Goal: Task Accomplishment & Management: Manage account settings

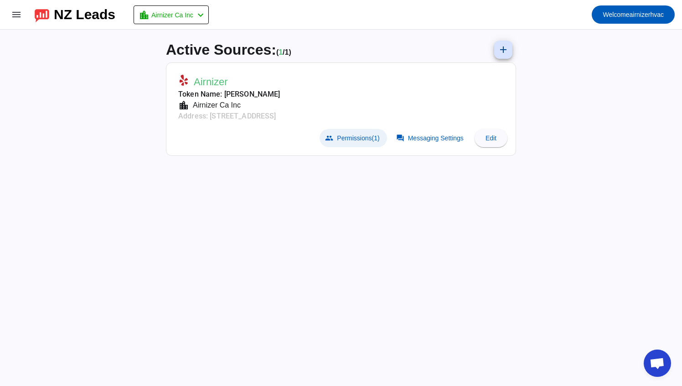
click at [360, 136] on span "Permissions (1)" at bounding box center [358, 137] width 42 height 7
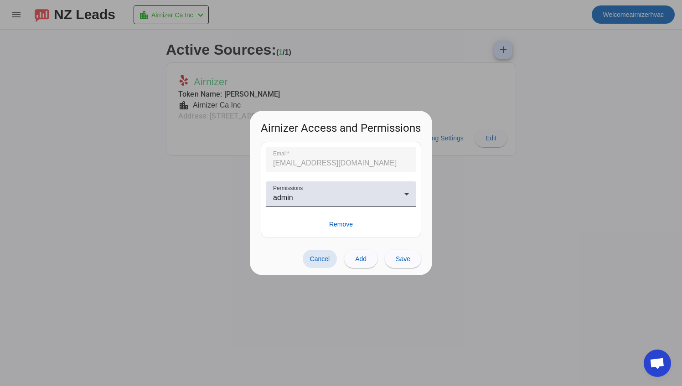
click at [326, 256] on span "Cancel" at bounding box center [320, 258] width 20 height 7
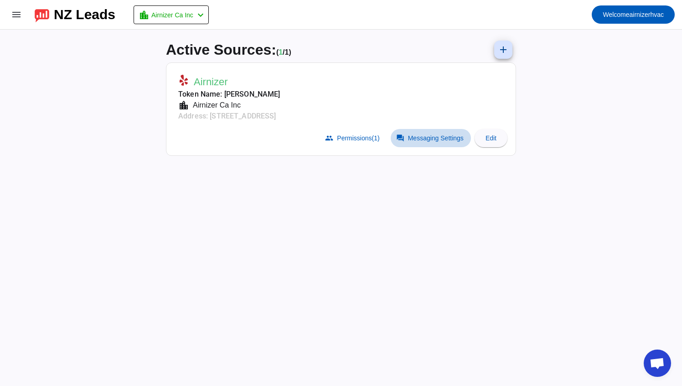
click at [459, 139] on span "Messaging Settings" at bounding box center [436, 137] width 56 height 7
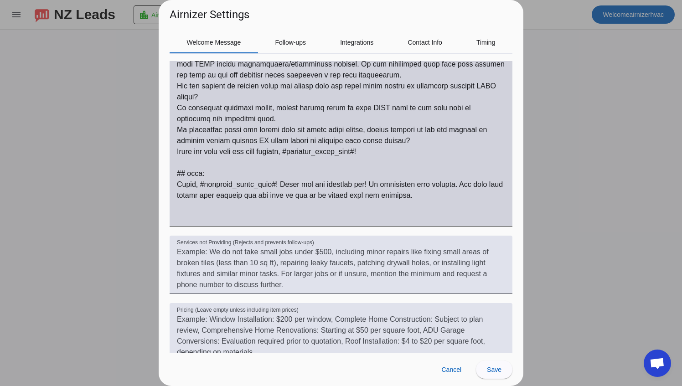
scroll to position [355, 0]
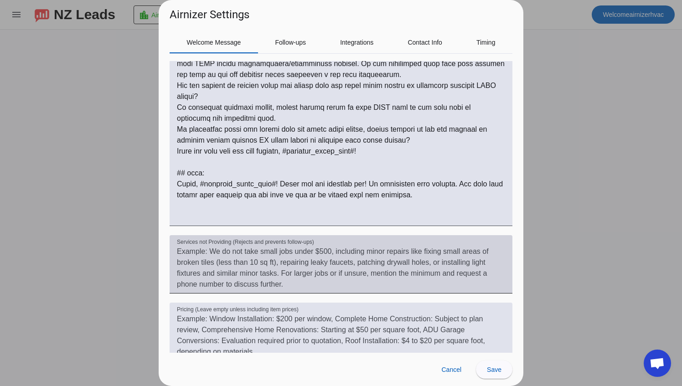
click at [196, 255] on textarea "Services not Providing (Rejects and prevents follow-ups)" at bounding box center [341, 268] width 328 height 44
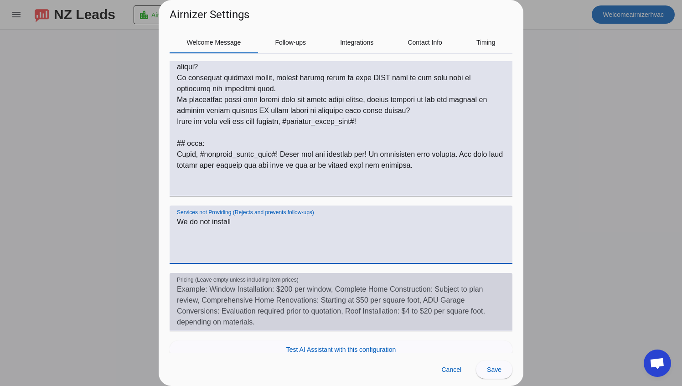
scroll to position [386, 0]
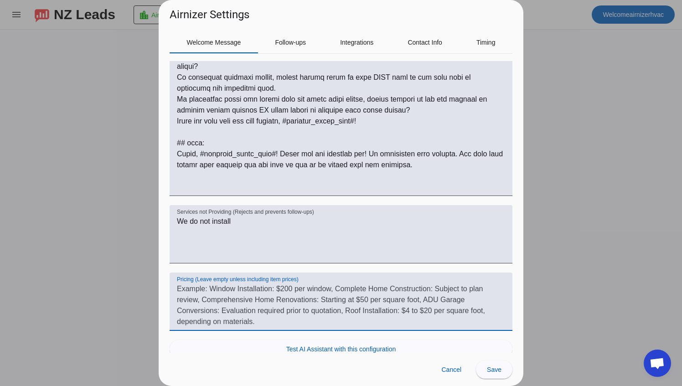
drag, startPoint x: 181, startPoint y: 290, endPoint x: 279, endPoint y: 335, distance: 107.4
click at [279, 335] on mat-form-field "Pricing (Leave empty unless including item prices)" at bounding box center [341, 305] width 343 height 67
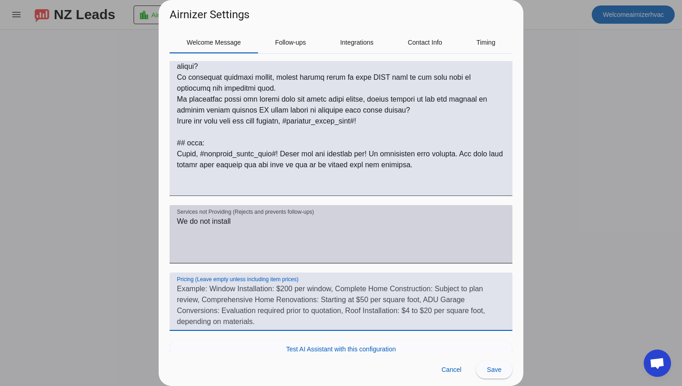
click at [239, 221] on textarea "We do not install" at bounding box center [341, 238] width 328 height 44
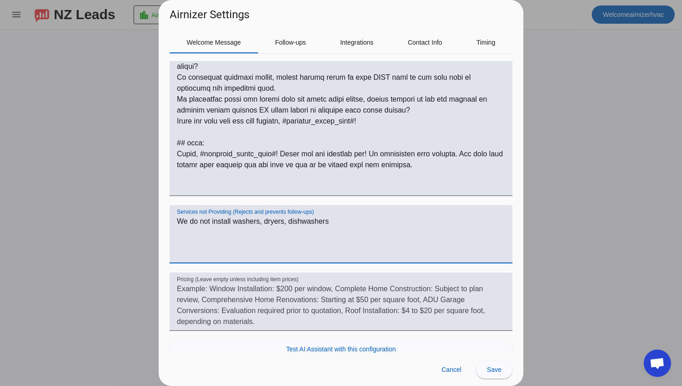
click at [328, 222] on textarea "We do not install washers, dryers, dishwashers" at bounding box center [341, 238] width 328 height 44
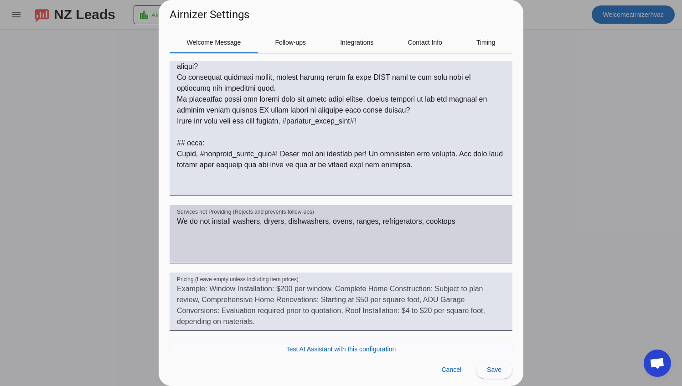
click at [175, 222] on div "Services not Providing (Rejects and prevents follow-ups) We do not install wash…" at bounding box center [341, 234] width 343 height 58
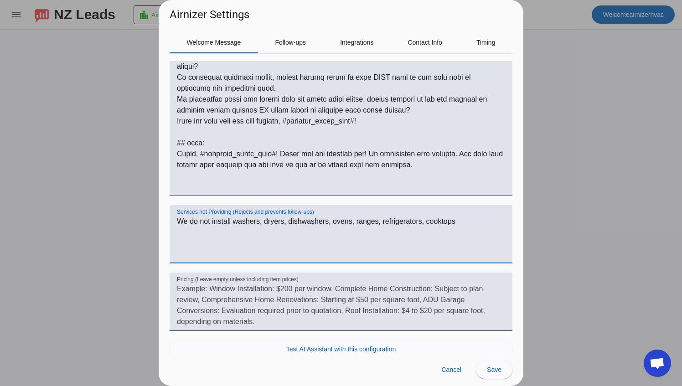
click at [179, 221] on textarea "We do not install washers, dryers, dishwashers, ovens, ranges, refrigerators, c…" at bounding box center [341, 238] width 328 height 44
click at [214, 221] on textarea "Sorry, but We do not install washers, dryers, dishwashers, ovens, ranges, refri…" at bounding box center [341, 238] width 328 height 44
click at [491, 222] on textarea "Sorry, but we do not install washers, dryers, dishwashers, ovens, ranges, refri…" at bounding box center [341, 238] width 328 height 44
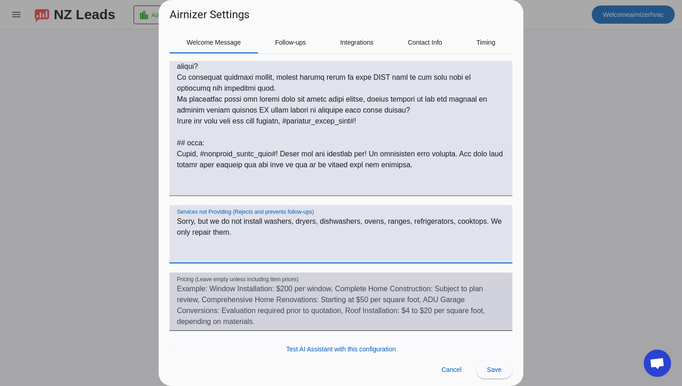
type textarea "Sorry, but we do not install washers, dryers, dishwashers, ovens, ranges, refri…"
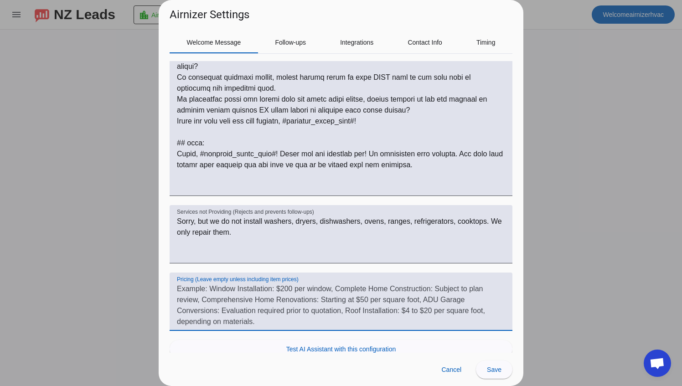
click at [188, 293] on textarea "Pricing (Leave empty unless including item prices)" at bounding box center [341, 305] width 328 height 44
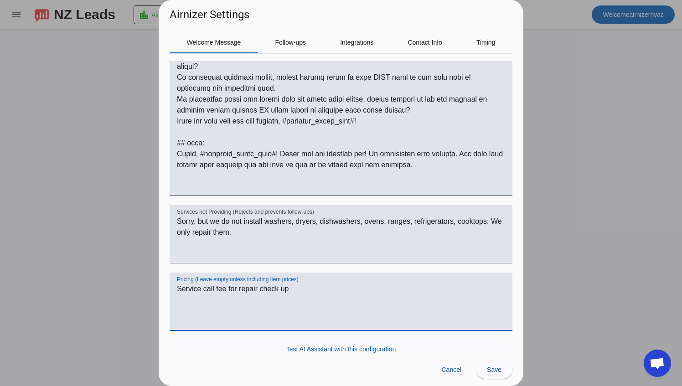
click at [281, 291] on textarea "Service call fee for repair check up" at bounding box center [341, 305] width 328 height 44
click at [287, 290] on textarea "Service call fee for repair checkup" at bounding box center [341, 305] width 328 height 44
type textarea "Service call fee for repair checkup is 69$"
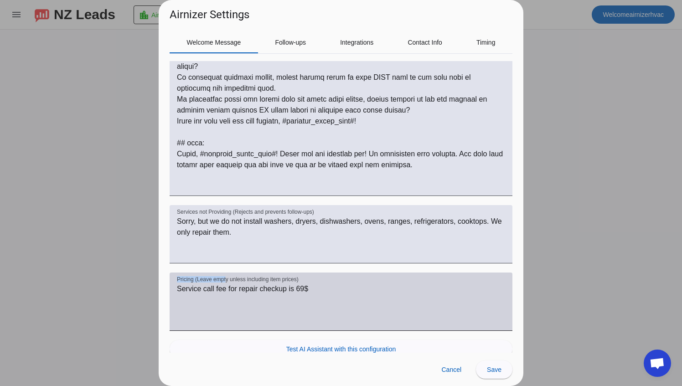
drag, startPoint x: 175, startPoint y: 289, endPoint x: 226, endPoint y: 281, distance: 51.8
click at [226, 281] on div "Pricing (Leave empty unless including item prices) Service call fee for repair …" at bounding box center [341, 301] width 343 height 58
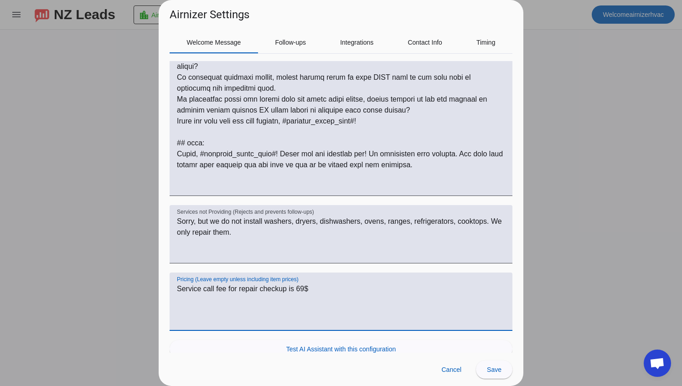
drag, startPoint x: 178, startPoint y: 290, endPoint x: 462, endPoint y: 271, distance: 285.0
click at [462, 271] on div "Answer Size Detailed (80 words) info_outline Welcome message Instructions: Serv…" at bounding box center [341, 69] width 343 height 611
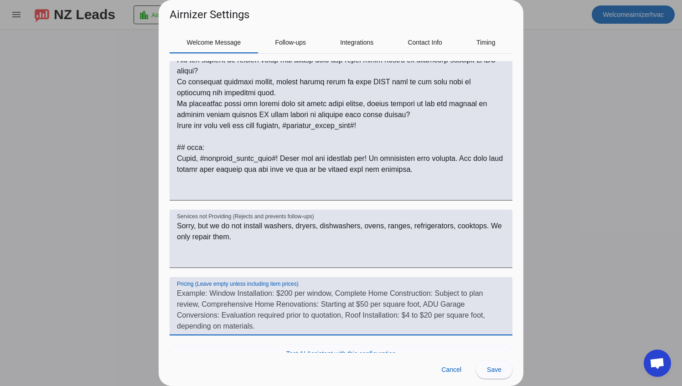
scroll to position [379, 0]
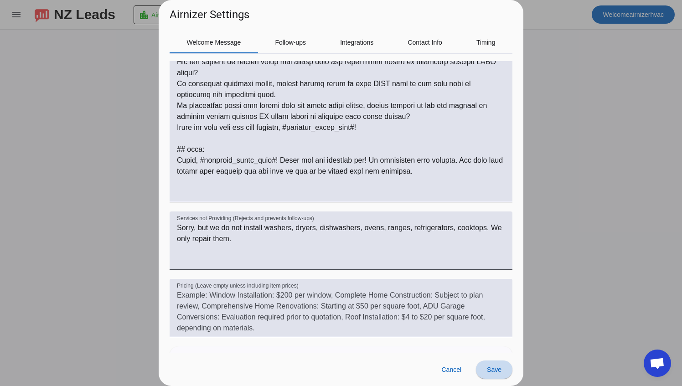
click at [489, 370] on span "Save" at bounding box center [494, 369] width 15 height 7
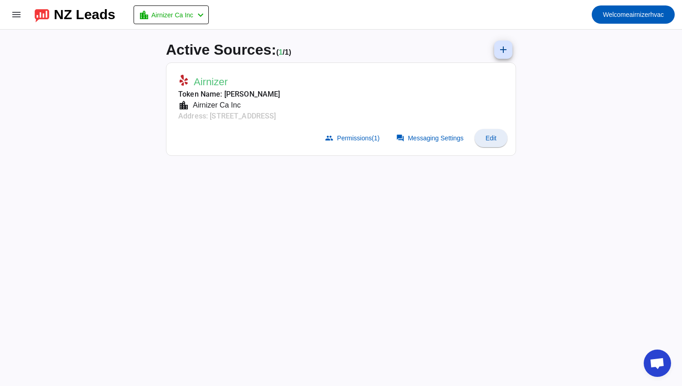
click at [493, 142] on span at bounding box center [490, 138] width 33 height 22
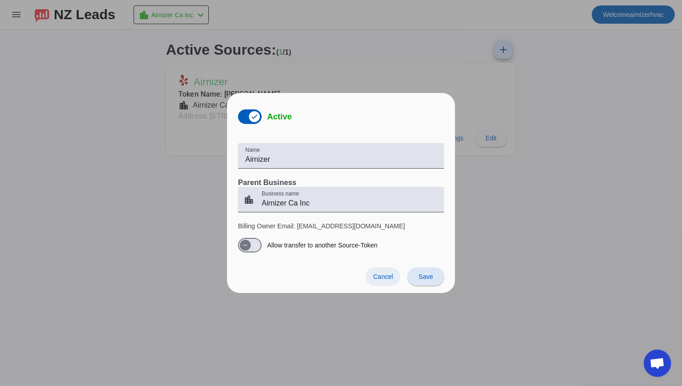
click at [386, 267] on span at bounding box center [382, 276] width 35 height 18
